Goal: Transaction & Acquisition: Purchase product/service

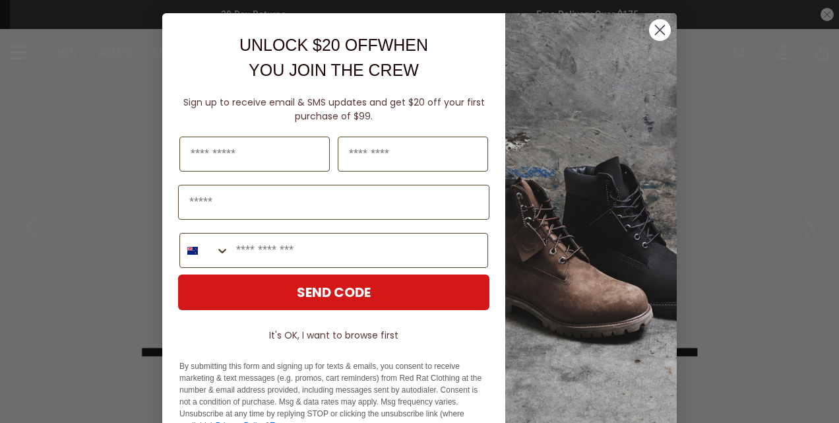
click at [652, 25] on circle "Close dialog" at bounding box center [660, 30] width 22 height 22
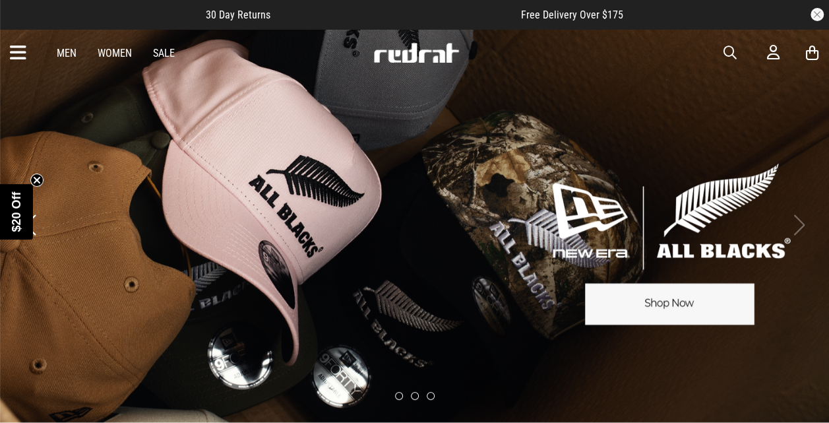
click at [66, 55] on link "Men" at bounding box center [67, 53] width 20 height 13
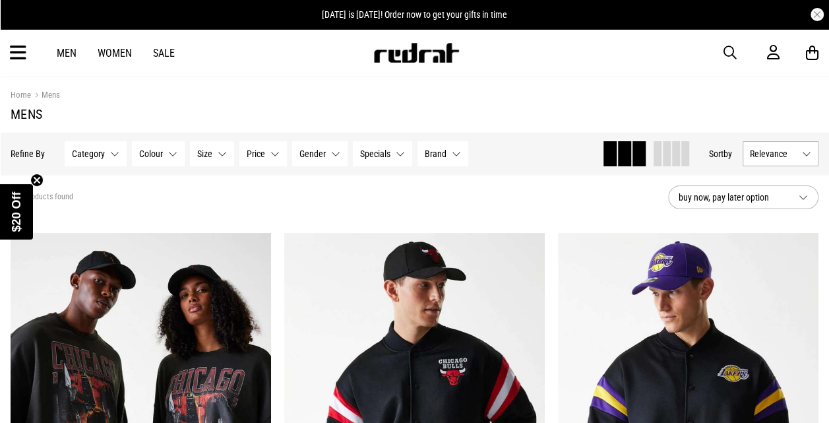
click at [12, 59] on icon at bounding box center [18, 53] width 16 height 22
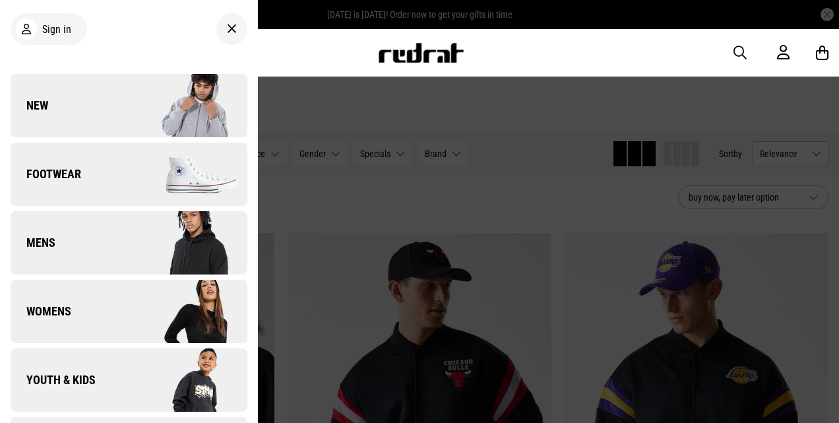
click at [120, 239] on link "Mens" at bounding box center [129, 242] width 237 height 63
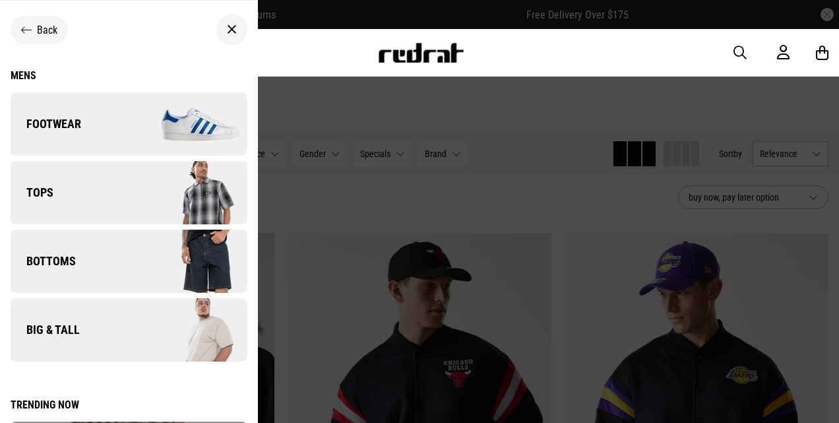
click at [132, 131] on img at bounding box center [188, 124] width 118 height 66
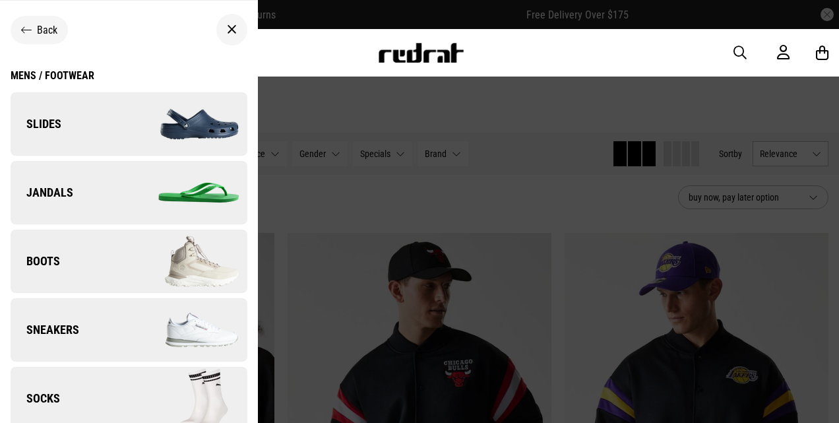
click at [133, 330] on img at bounding box center [188, 330] width 118 height 66
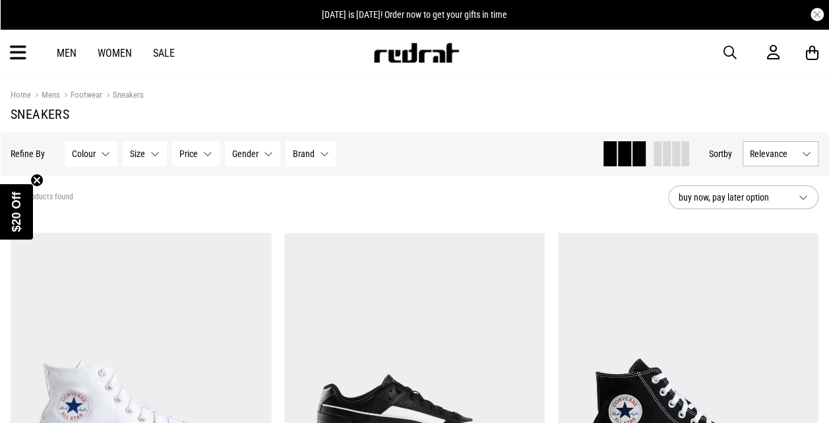
click at [201, 153] on button "Price None selected" at bounding box center [195, 153] width 47 height 25
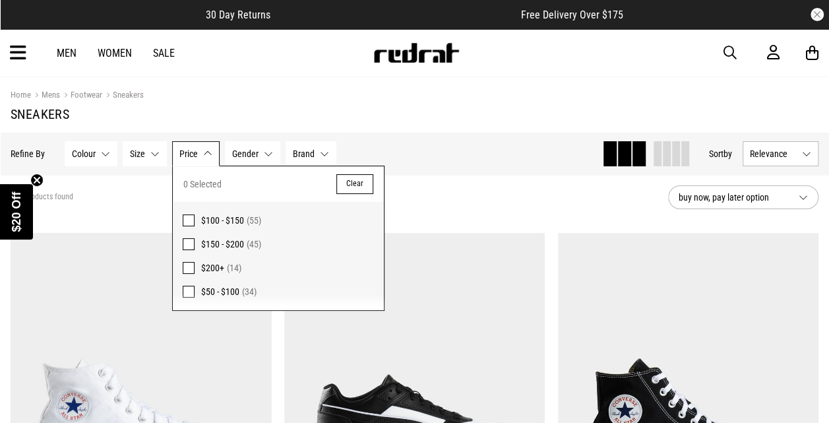
click at [183, 293] on span at bounding box center [189, 292] width 12 height 12
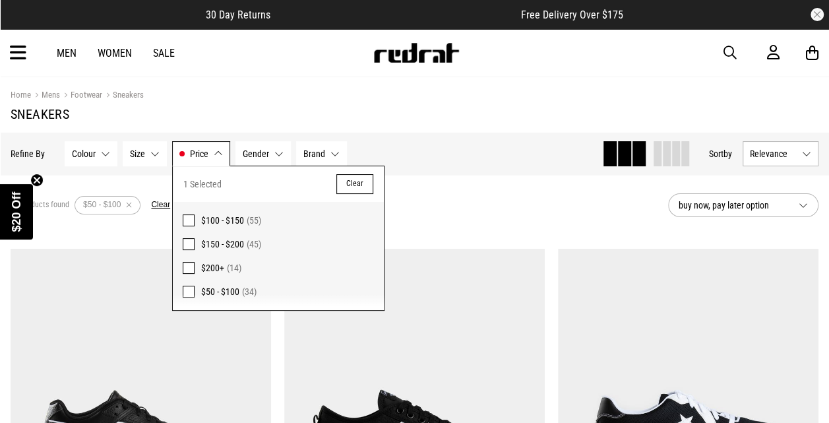
click at [154, 154] on button "Size None selected" at bounding box center [145, 153] width 44 height 25
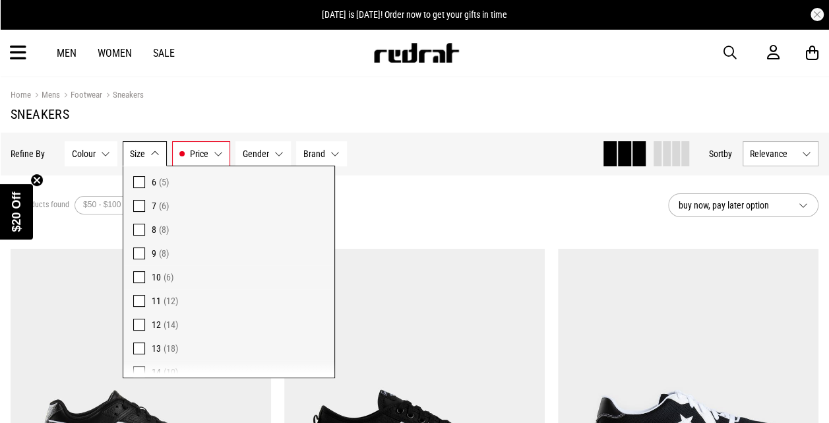
scroll to position [65, 0]
click at [133, 350] on span at bounding box center [139, 346] width 12 height 12
click at [421, 183] on section "18 products found Active Filters $50 - $100 13 Clear buy now, pay later option" at bounding box center [414, 205] width 829 height 61
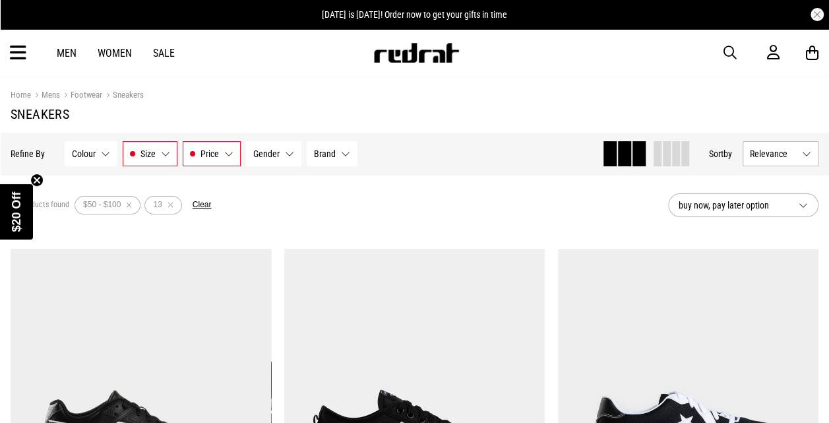
click at [805, 151] on button "Relevance" at bounding box center [781, 153] width 76 height 25
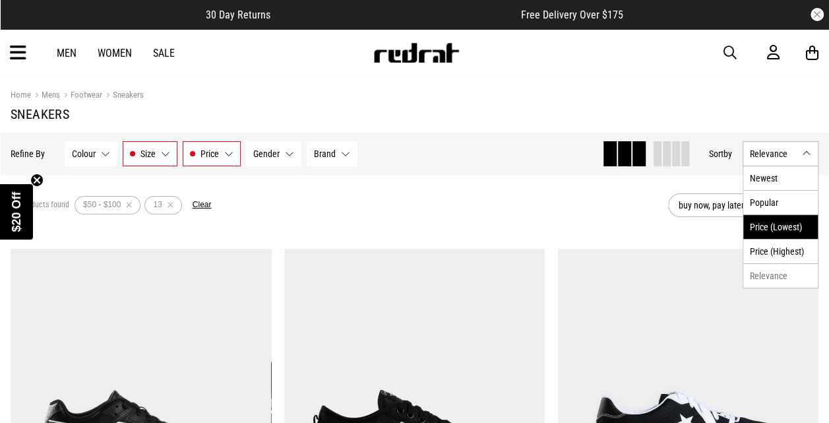
click at [780, 230] on li "Price (Lowest)" at bounding box center [780, 226] width 75 height 24
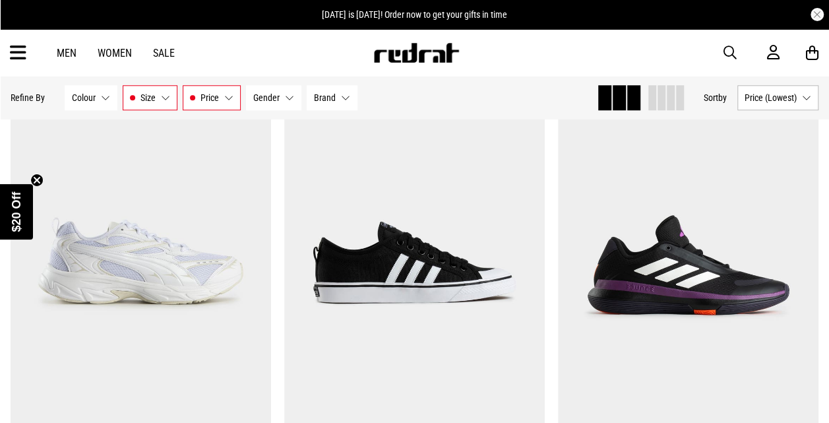
scroll to position [627, 0]
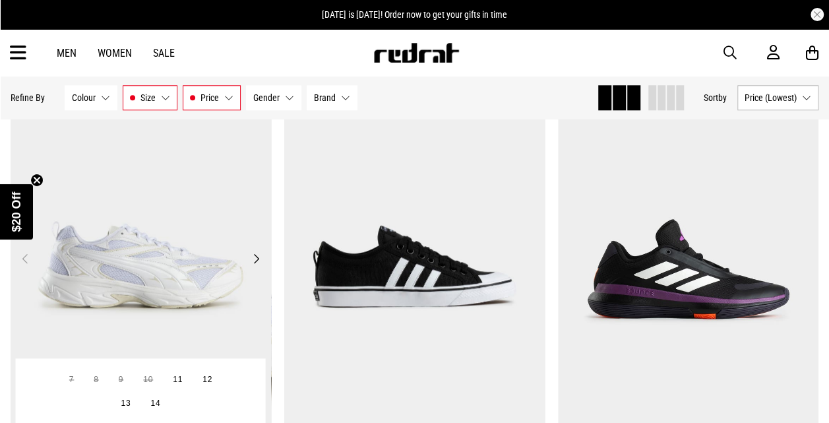
click at [137, 290] on img at bounding box center [141, 266] width 261 height 365
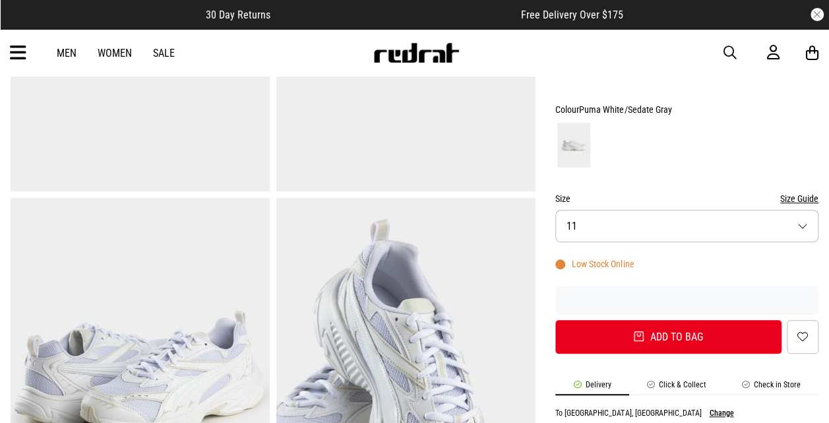
scroll to position [291, 0]
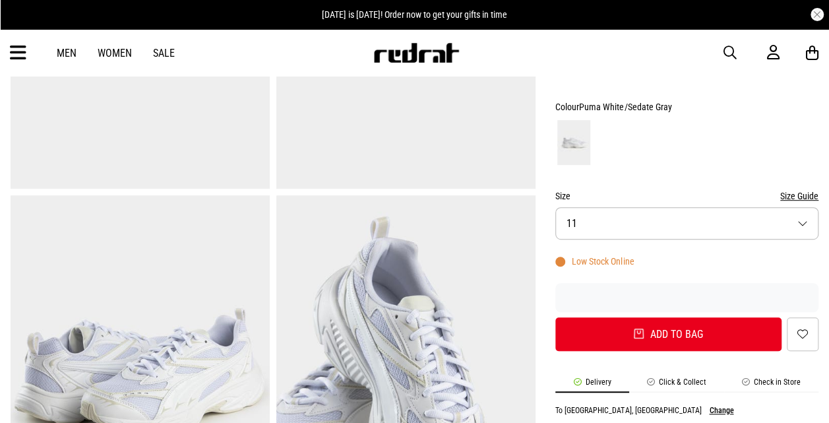
click at [744, 220] on button "Size 11" at bounding box center [686, 223] width 263 height 32
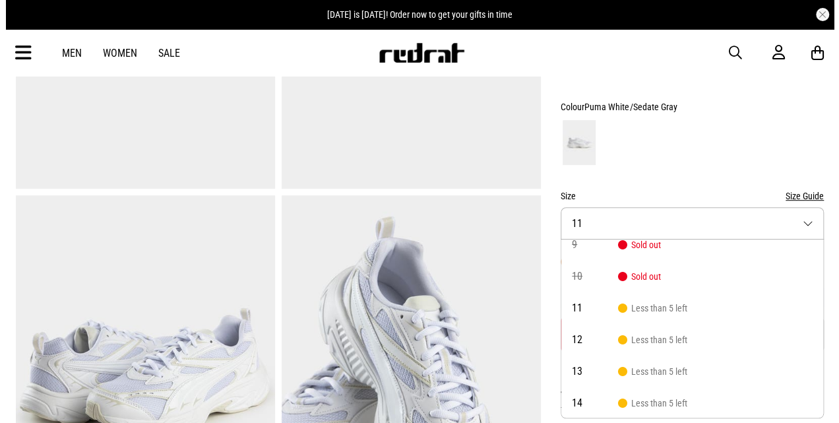
scroll to position [75, 0]
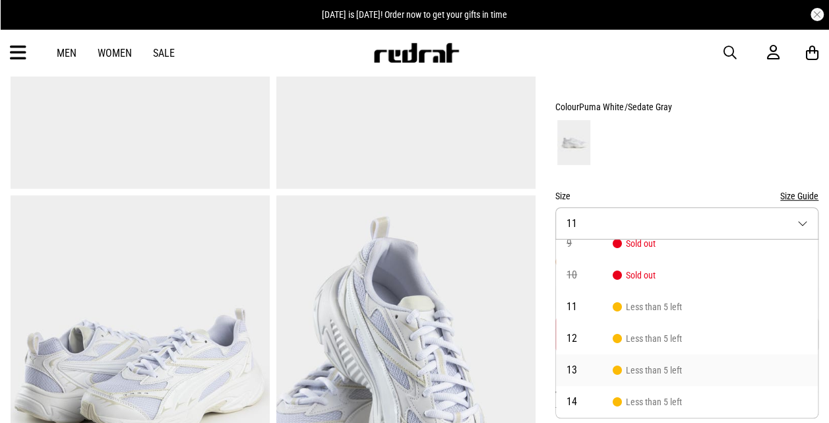
click at [683, 375] on li "13 Less than 5 left" at bounding box center [687, 370] width 262 height 32
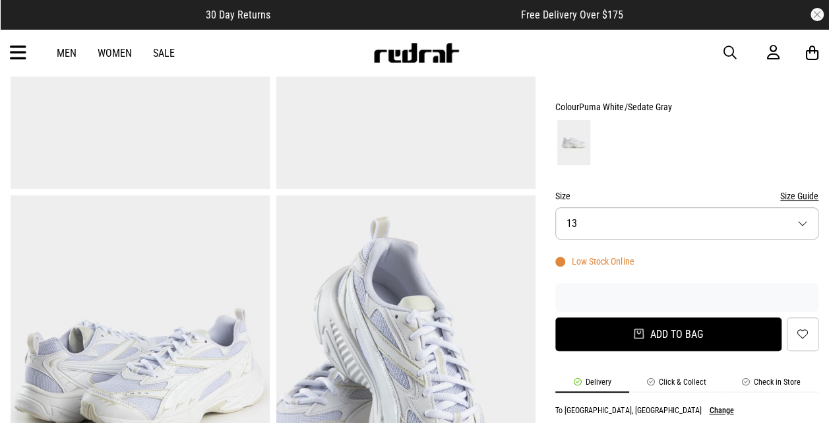
click at [699, 340] on button "Add to bag" at bounding box center [668, 334] width 226 height 34
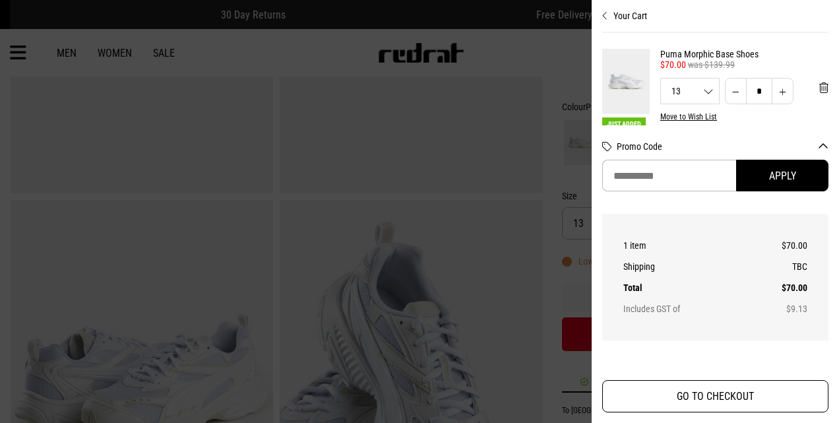
click at [745, 400] on button "GO TO CHECKOUT" at bounding box center [715, 396] width 226 height 32
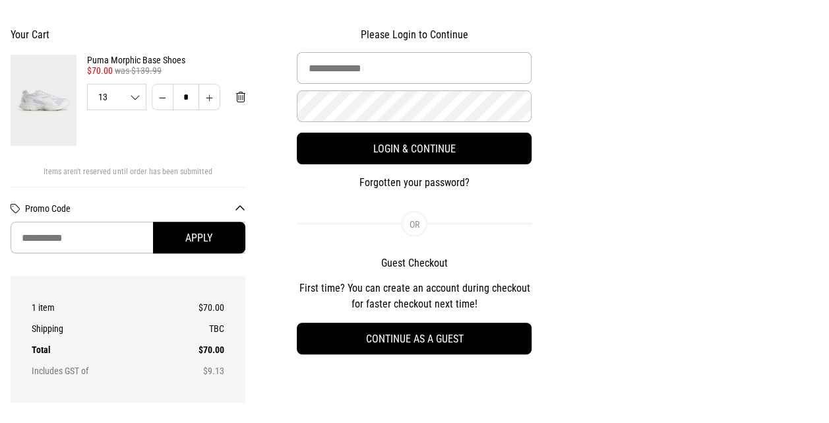
scroll to position [125, 0]
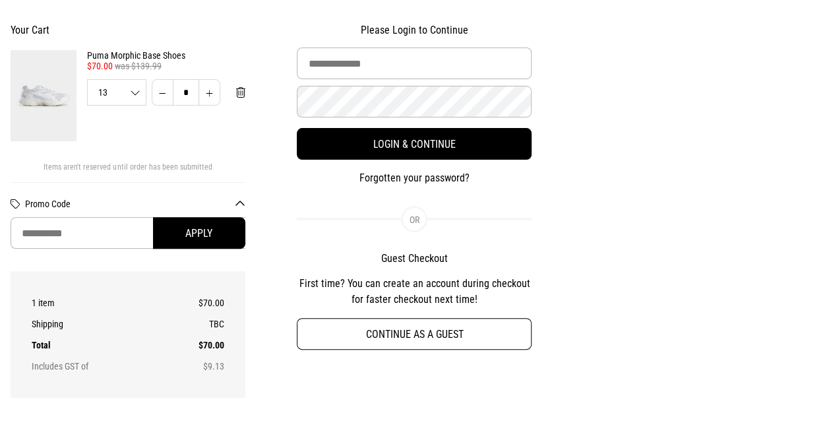
click at [508, 340] on button "Continue as a guest" at bounding box center [414, 334] width 235 height 32
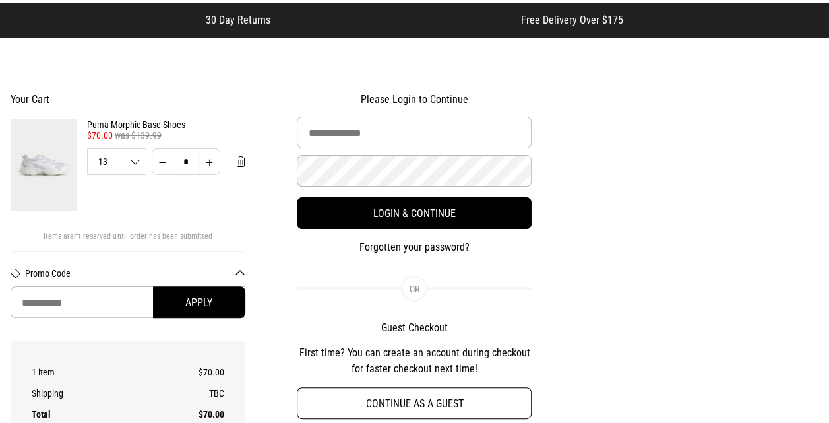
select select "**********"
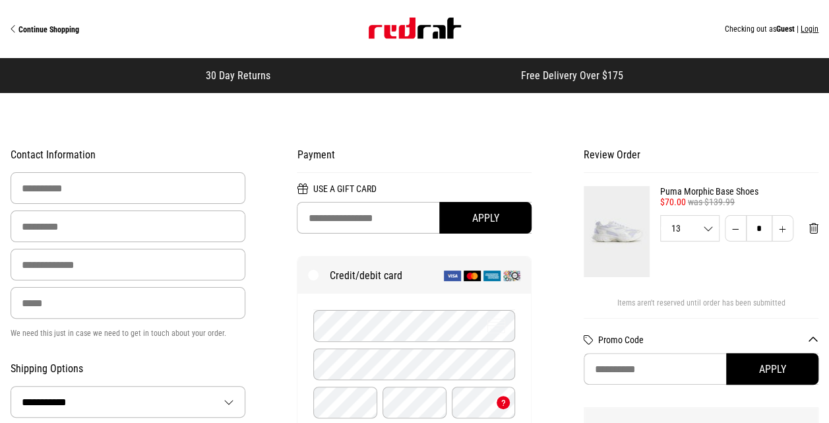
scroll to position [0, 0]
click at [146, 179] on input "First Name" at bounding box center [128, 188] width 235 height 32
type input "****"
type input "*****"
click at [28, 263] on input "Email Address" at bounding box center [128, 265] width 235 height 32
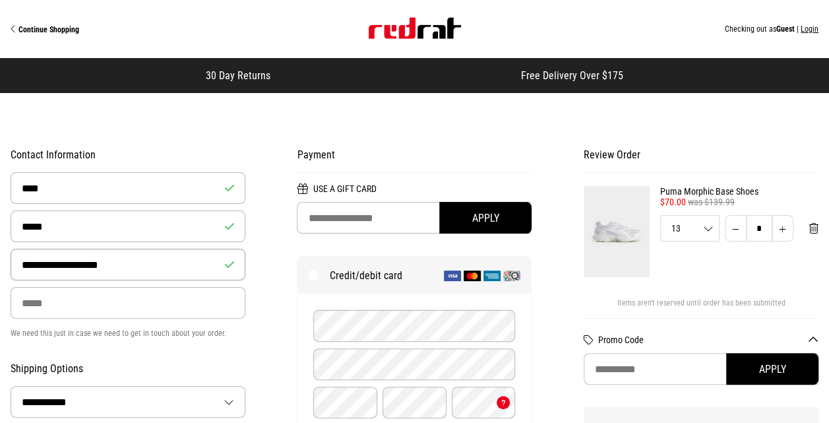
type input "**********"
click at [86, 309] on input "Phone" at bounding box center [128, 303] width 235 height 32
drag, startPoint x: 27, startPoint y: 305, endPoint x: -13, endPoint y: 290, distance: 42.8
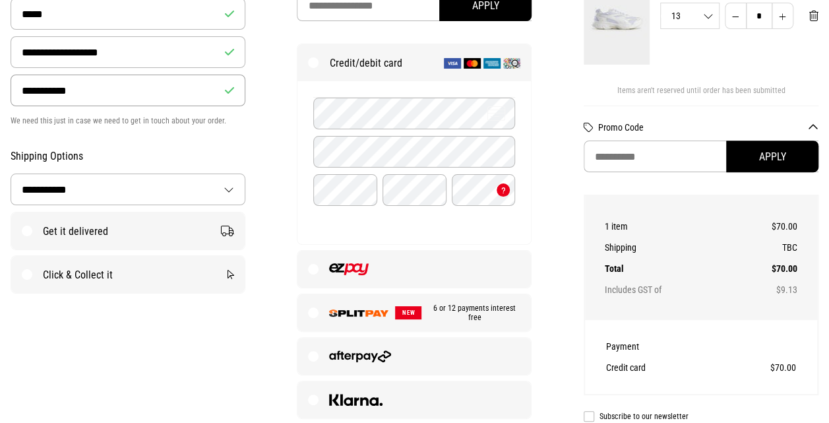
scroll to position [216, 0]
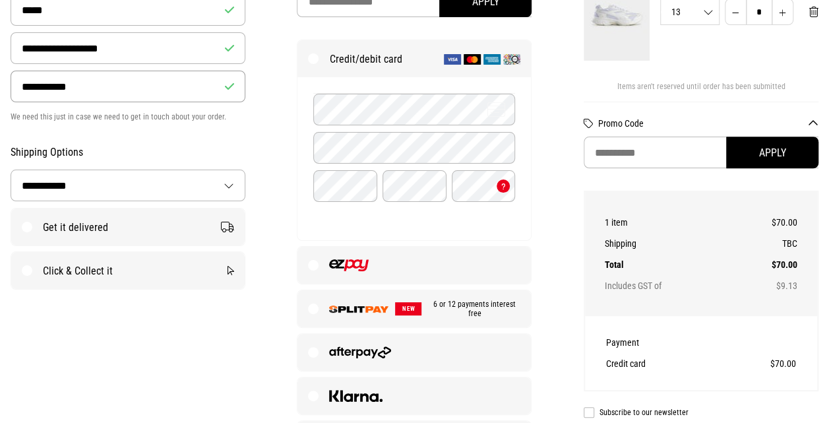
type input "**********"
click at [91, 226] on label "Get it delivered" at bounding box center [128, 226] width 234 height 37
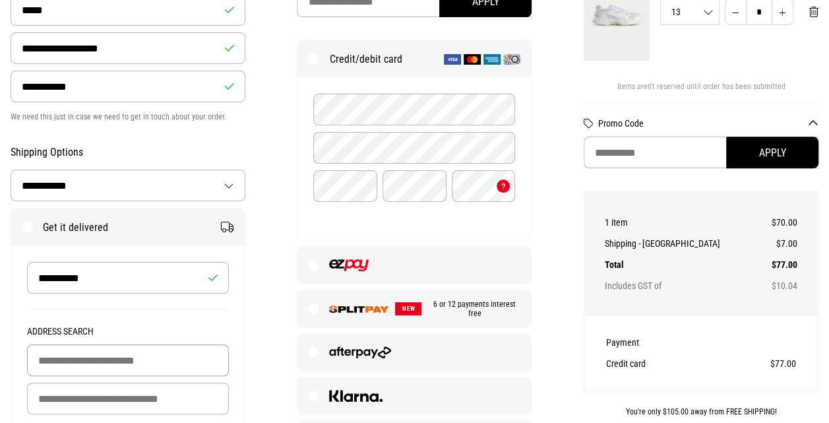
click at [150, 346] on input "Building Name (Optional)" at bounding box center [128, 360] width 202 height 32
click at [146, 383] on input "*" at bounding box center [128, 399] width 202 height 32
click at [207, 388] on input "*********" at bounding box center [128, 399] width 202 height 32
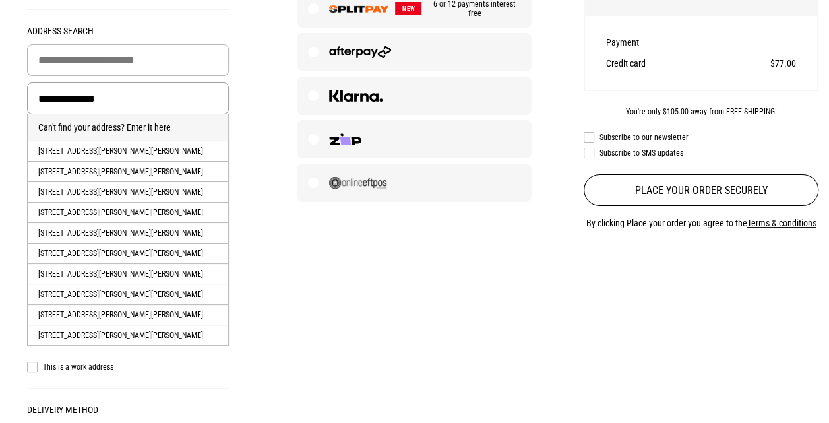
scroll to position [544, 0]
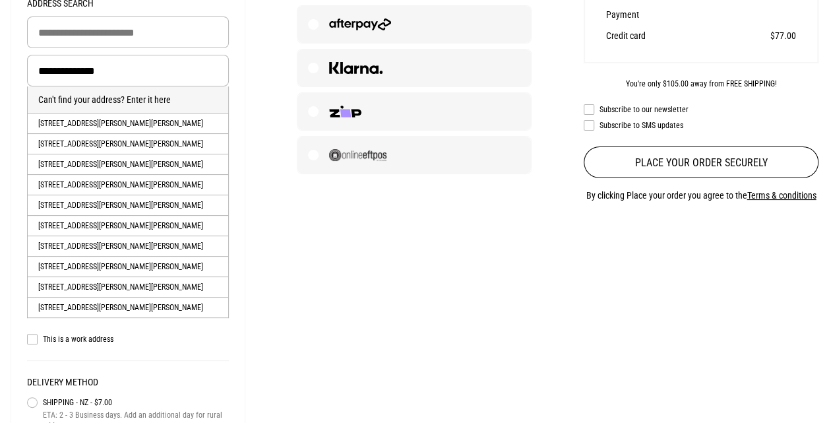
click at [156, 124] on li "[STREET_ADDRESS][PERSON_NAME][PERSON_NAME]" at bounding box center [128, 123] width 201 height 20
type input "**********"
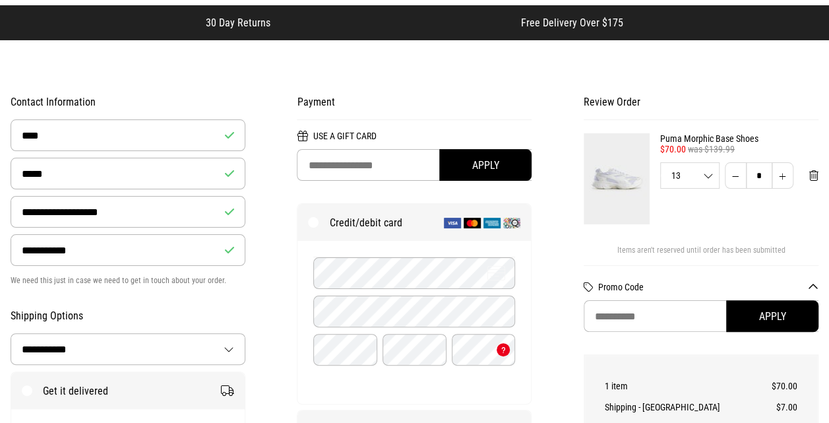
scroll to position [42, 0]
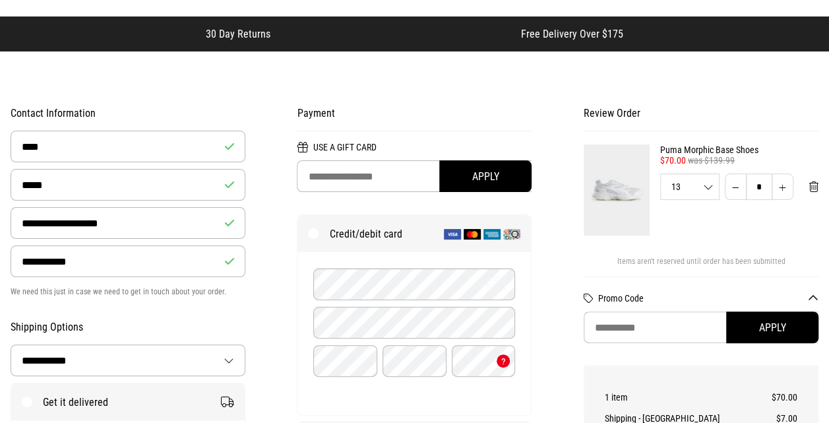
click at [405, 263] on div "Credit/debit card details" at bounding box center [414, 333] width 234 height 163
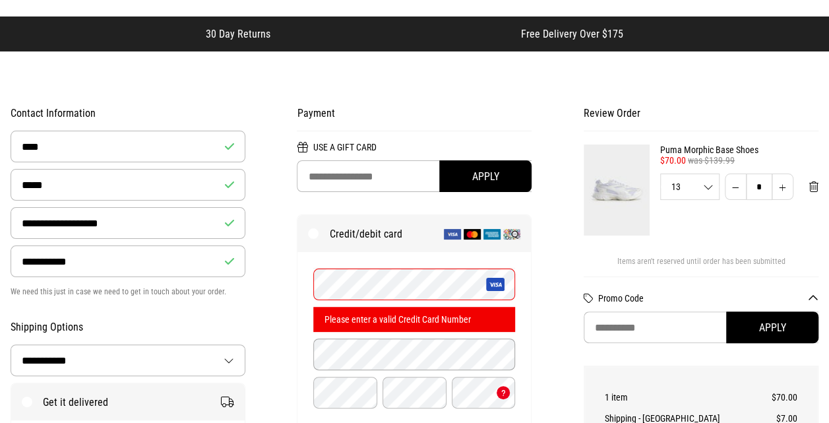
click at [404, 330] on fieldset "Credit/debit card details Please enter a valid Credit Card Number" at bounding box center [414, 341] width 202 height 146
